Goal: Transaction & Acquisition: Purchase product/service

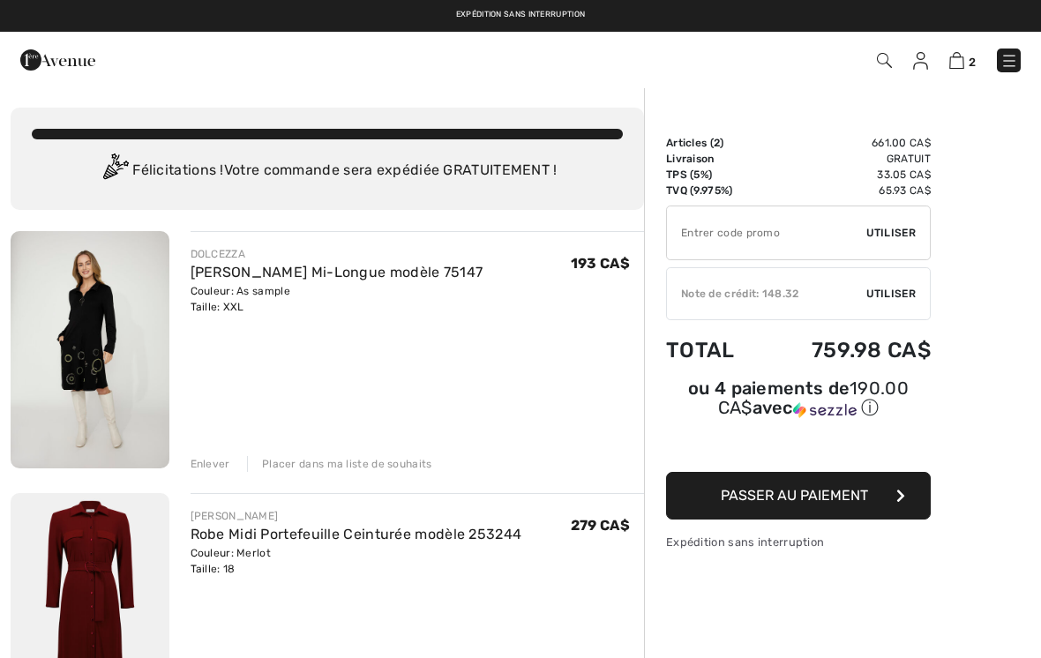
click at [56, 56] on img at bounding box center [57, 59] width 75 height 35
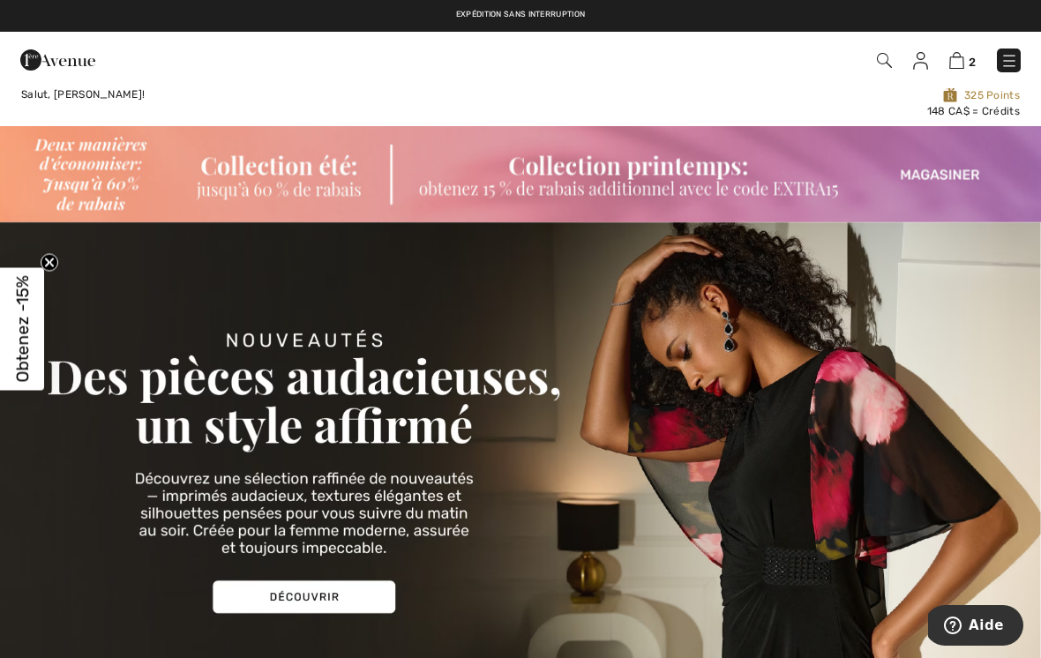
click at [1012, 59] on img at bounding box center [1010, 61] width 18 height 18
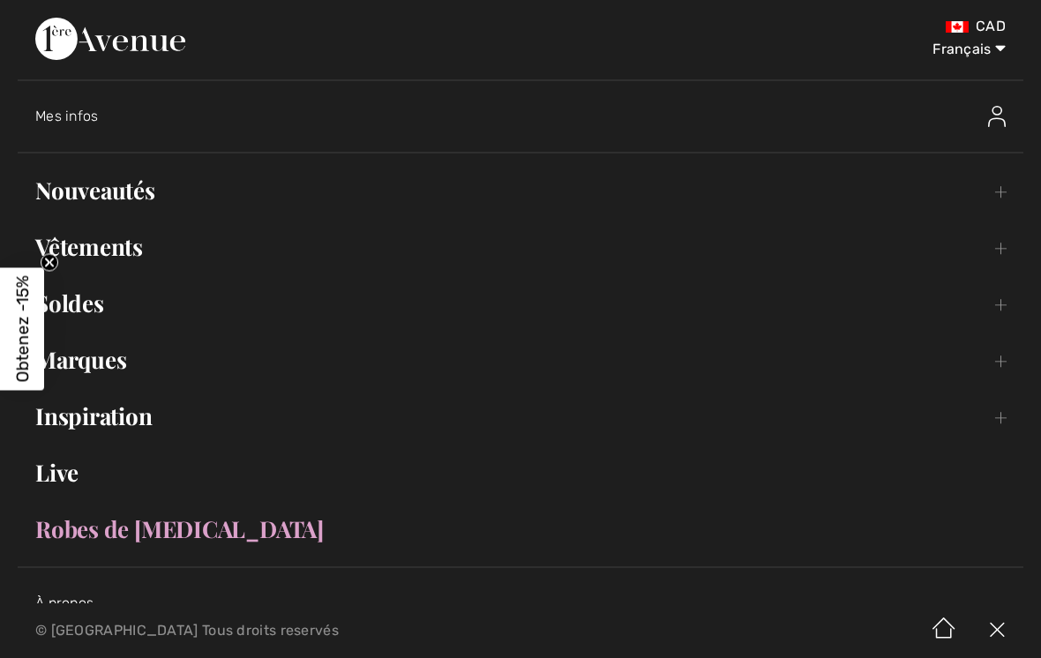
click at [206, 194] on link "Nouveautés Toggle submenu" at bounding box center [521, 190] width 1006 height 39
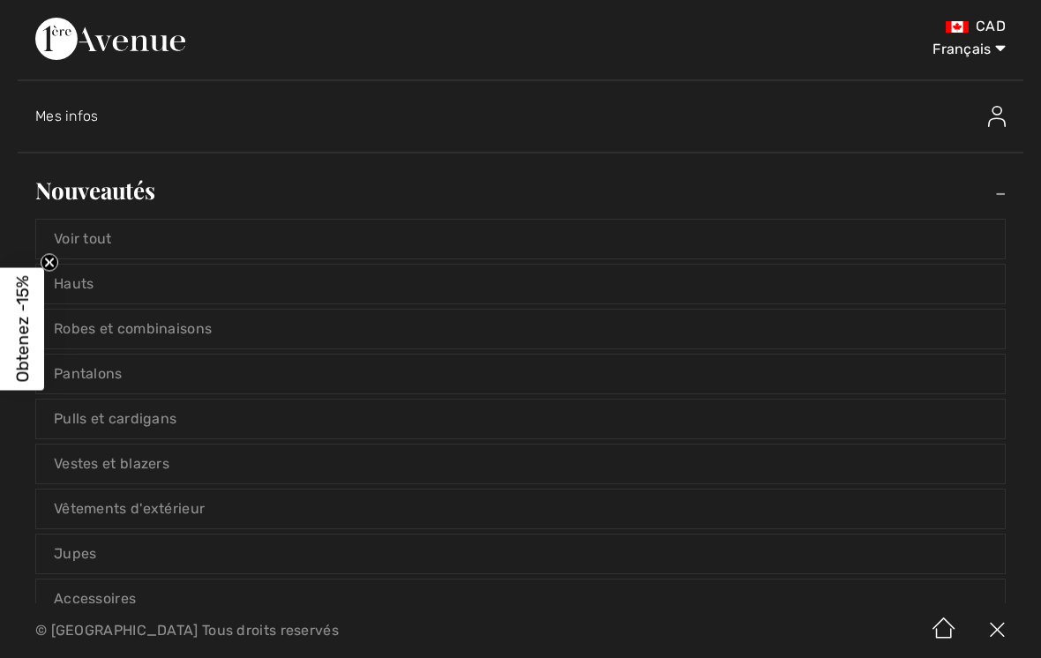
click at [378, 243] on link "Voir tout" at bounding box center [520, 239] width 969 height 39
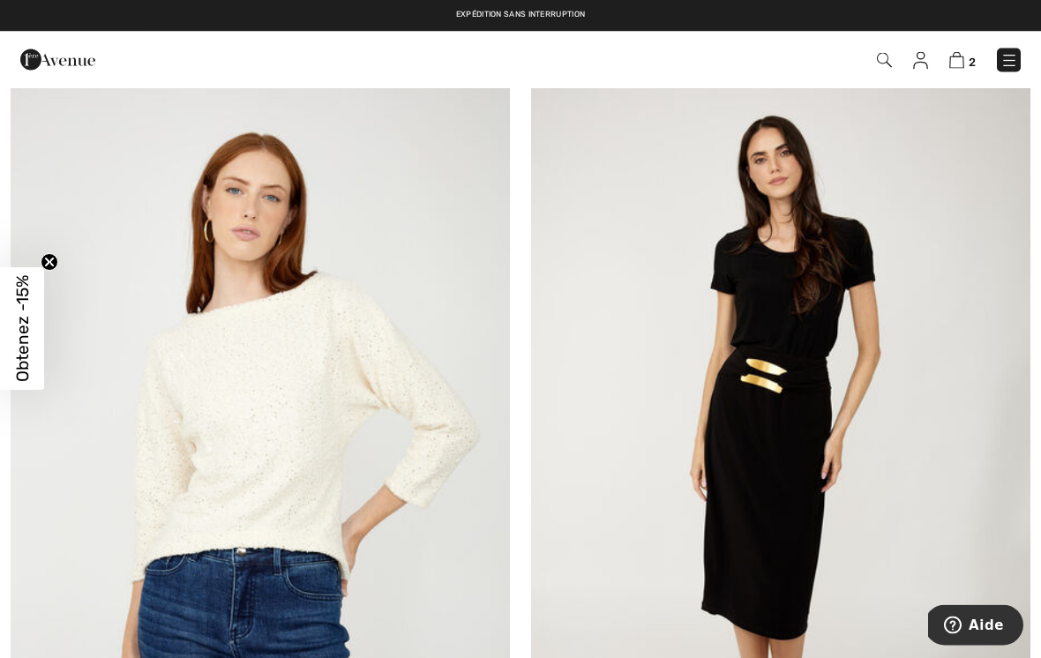
scroll to position [2757, 0]
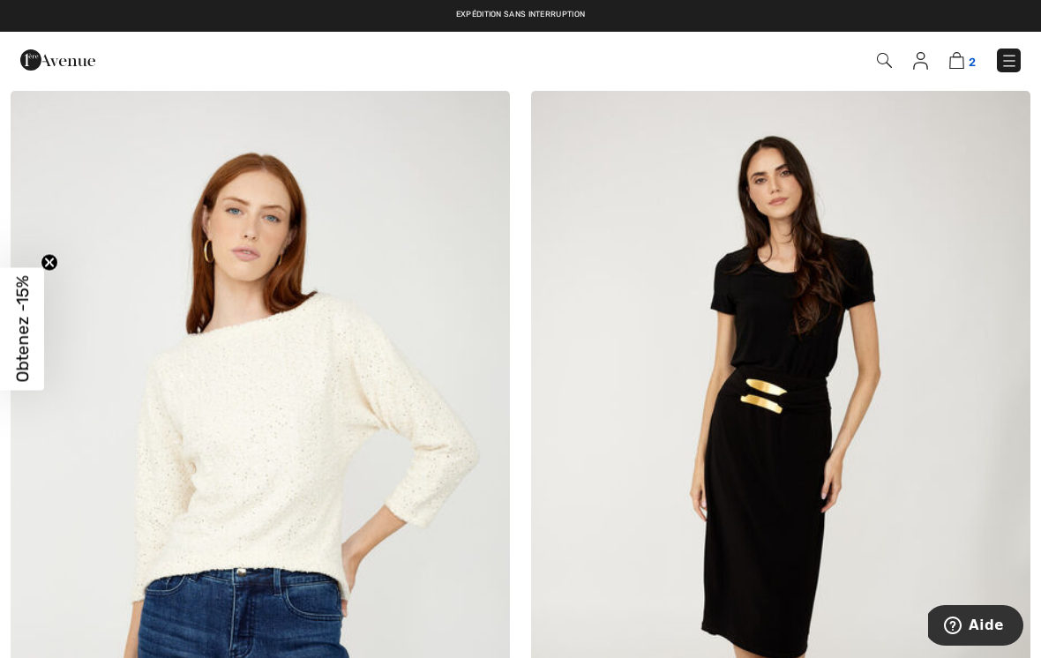
click at [955, 59] on img at bounding box center [956, 60] width 15 height 17
